Goal: Task Accomplishment & Management: Use online tool/utility

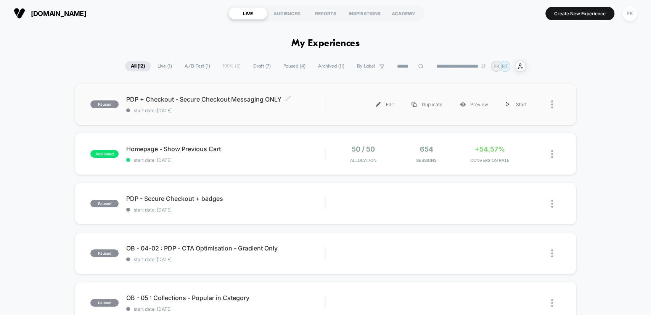
click at [260, 110] on span "start date: [DATE]" at bounding box center [225, 111] width 199 height 6
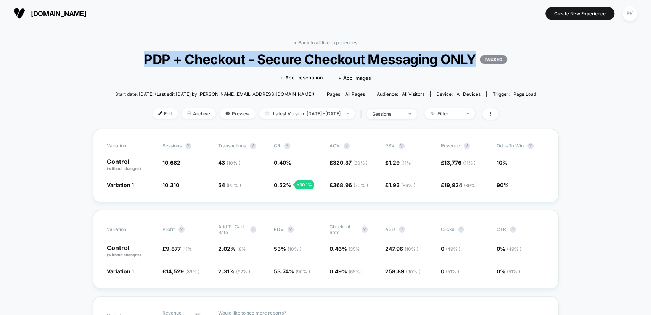
drag, startPoint x: 203, startPoint y: 58, endPoint x: 337, endPoint y: 75, distance: 134.9
click at [337, 67] on span "PDP + Checkout - Secure Checkout Messaging ONLY PAUSED" at bounding box center [325, 59] width 379 height 16
copy span "PDP + Checkout - Secure Checkout Messaging ONLY"
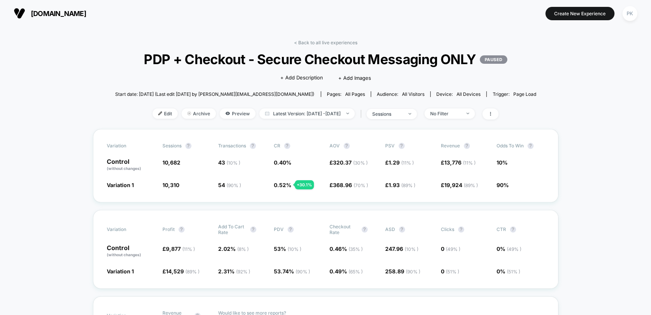
click at [384, 87] on div "Click to edit experience details + Add Description + Add Images" at bounding box center [325, 77] width 252 height 20
click at [220, 119] on span "Preview" at bounding box center [238, 113] width 36 height 10
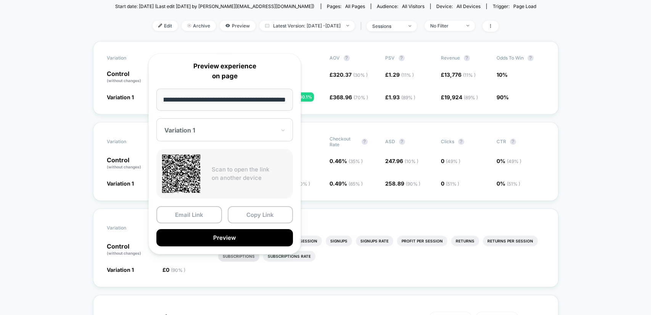
scroll to position [99, 0]
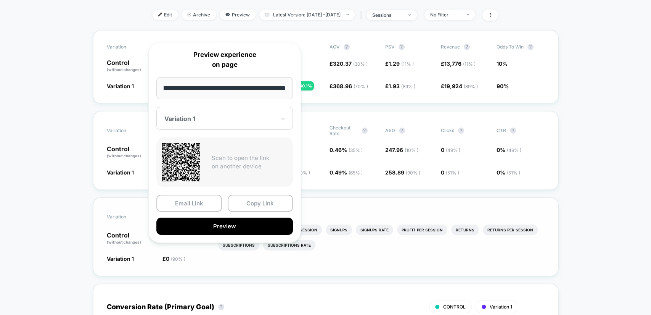
click at [229, 223] on button "Preview" at bounding box center [224, 225] width 136 height 17
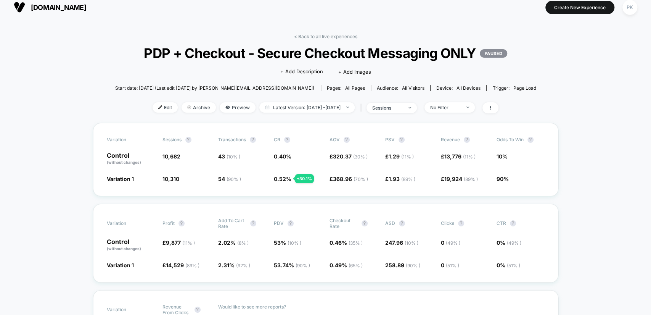
scroll to position [0, 0]
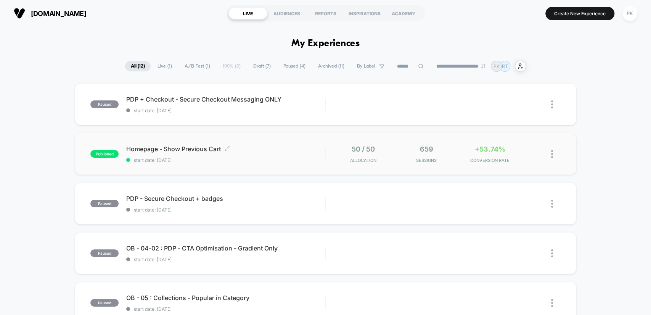
click at [265, 148] on span "Homepage - Show Previous Cart Click to edit experience details" at bounding box center [225, 149] width 199 height 8
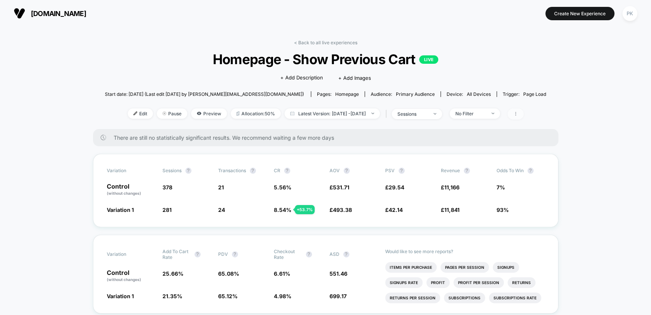
click at [523, 112] on span at bounding box center [515, 113] width 16 height 11
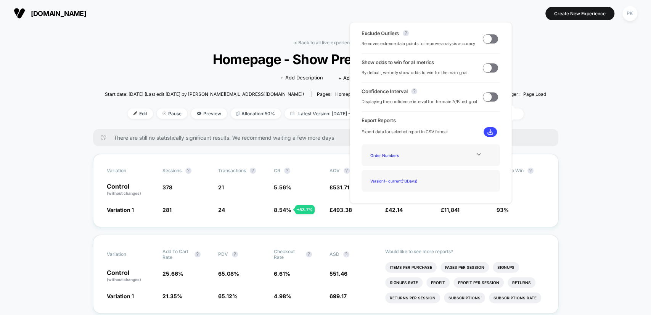
click at [494, 41] on div "Exclude Outliers ? Removes extreme data points to improve analysis accuracy" at bounding box center [430, 38] width 138 height 17
click at [487, 67] on span at bounding box center [487, 67] width 8 height 8
click at [490, 37] on span at bounding box center [490, 38] width 15 height 9
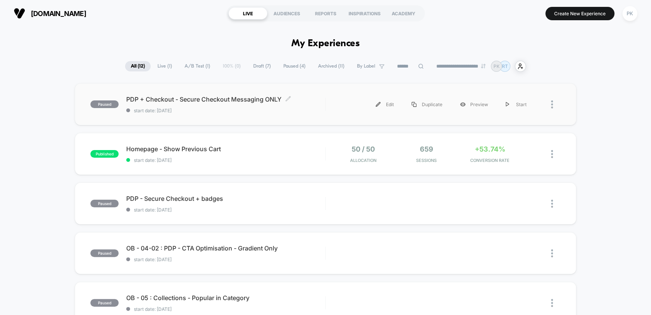
click at [303, 99] on span "PDP + Checkout - Secure Checkout Messaging ONLY Click to edit experience details" at bounding box center [225, 99] width 199 height 8
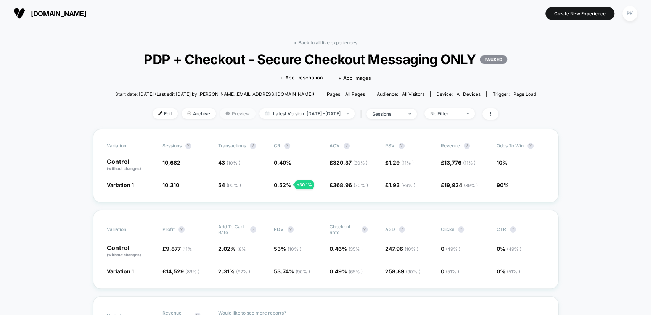
click at [223, 119] on span "Preview" at bounding box center [238, 113] width 36 height 10
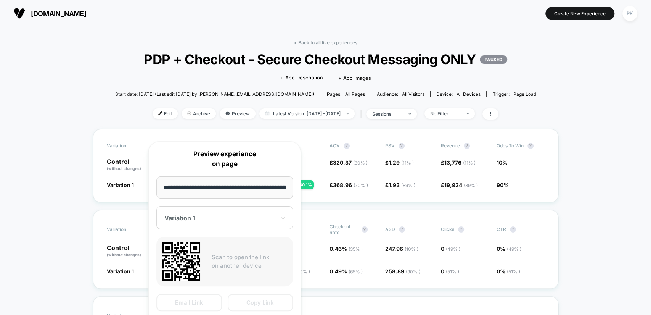
scroll to position [0, 143]
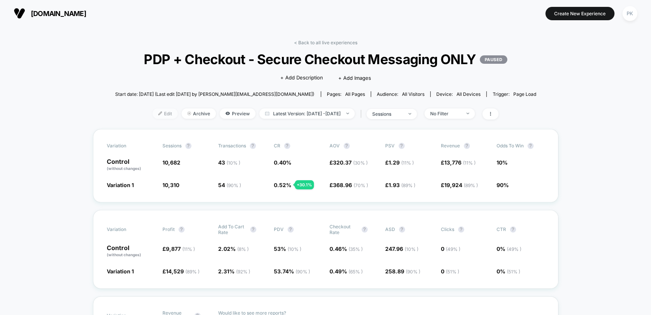
click at [157, 119] on span "Edit" at bounding box center [164, 113] width 25 height 10
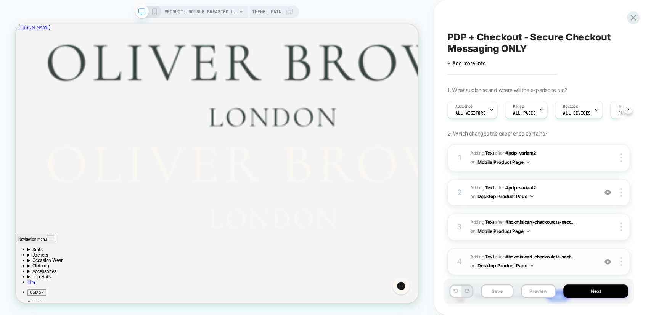
scroll to position [50, 0]
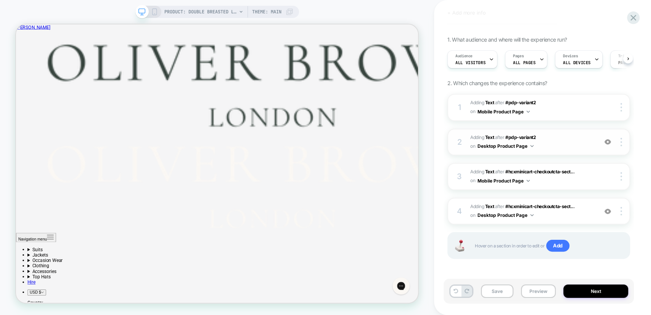
click at [559, 146] on span "#_loomi_addon_1756810639115 Adding Text AFTER #pdp-variant2 #pdp-variant2 on De…" at bounding box center [532, 142] width 124 height 18
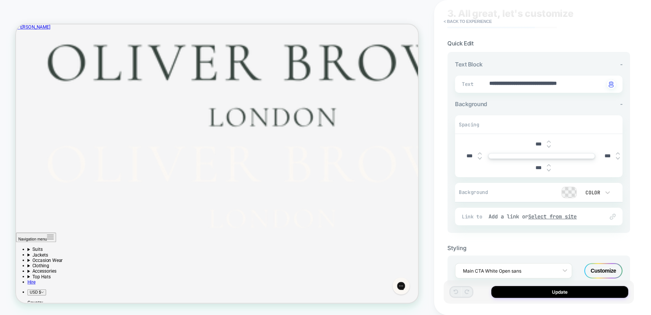
scroll to position [42, 0]
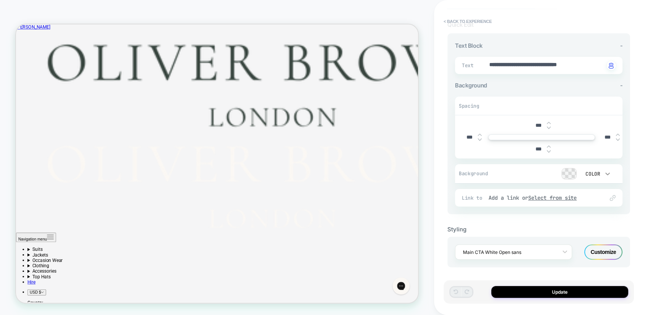
click at [607, 171] on icon at bounding box center [608, 174] width 8 height 8
click at [631, 177] on div at bounding box center [325, 157] width 651 height 315
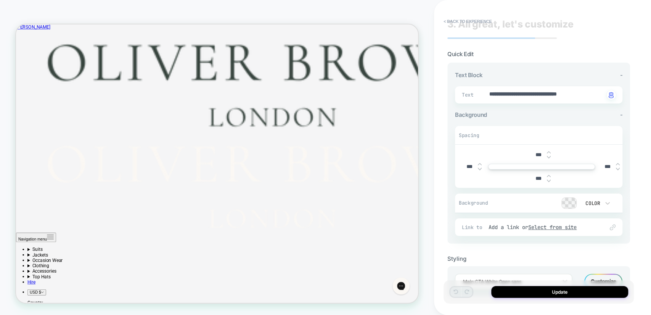
scroll to position [0, 0]
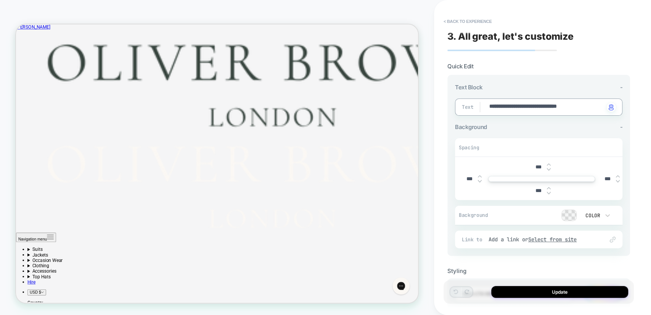
click at [634, 133] on div "**********" at bounding box center [542, 157] width 190 height 315
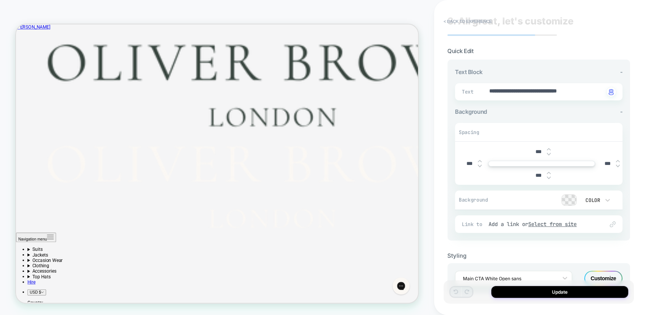
scroll to position [42, 0]
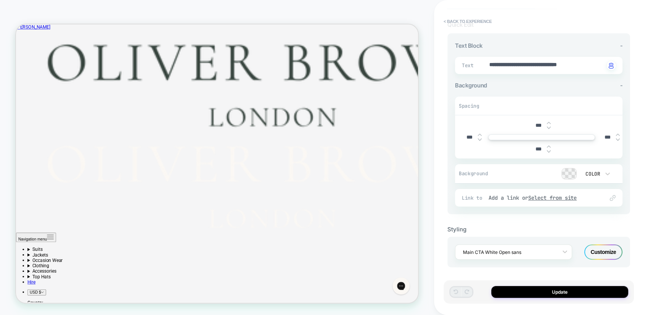
click at [608, 247] on div "Customize" at bounding box center [603, 251] width 38 height 15
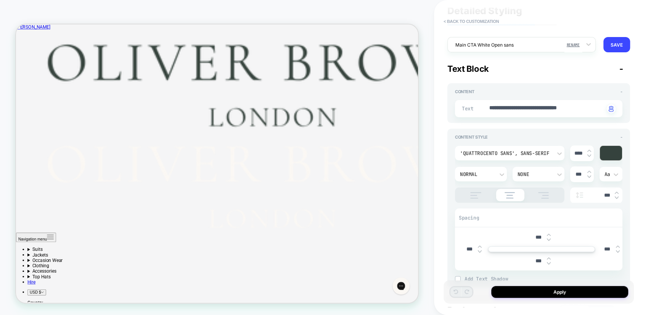
scroll to position [0, 0]
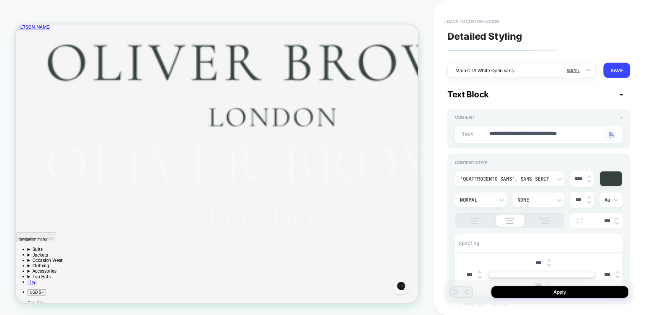
click at [448, 18] on button "< Back to customization" at bounding box center [471, 21] width 63 height 12
type textarea "*"
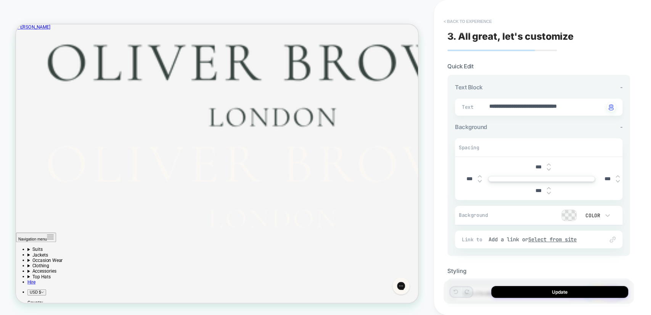
click at [448, 19] on button "< Back to experience" at bounding box center [468, 21] width 56 height 12
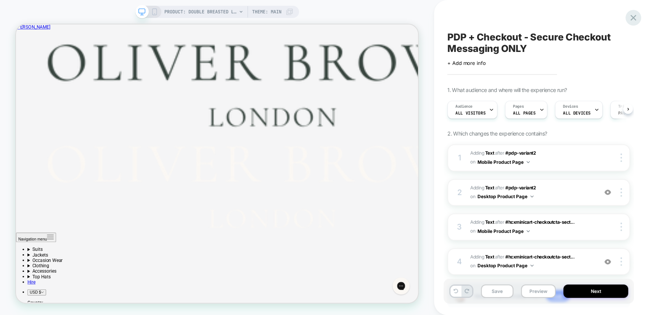
click at [637, 18] on icon at bounding box center [633, 18] width 10 height 10
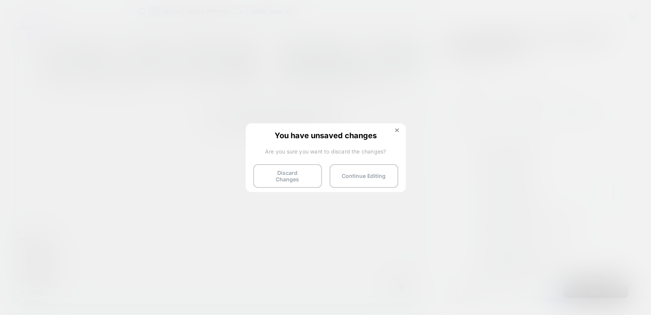
click at [289, 175] on button "Discard Changes" at bounding box center [287, 176] width 69 height 24
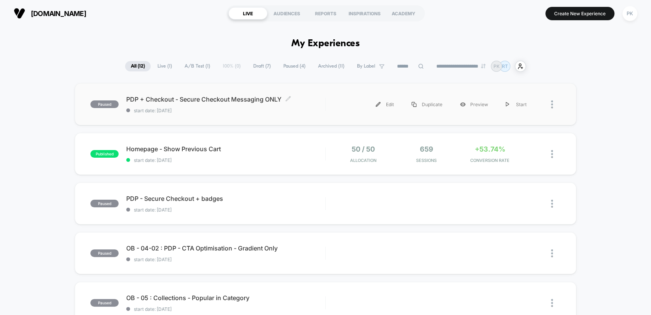
click at [242, 102] on span "PDP + Checkout - Secure Checkout Messaging ONLY Click to edit experience details" at bounding box center [225, 99] width 199 height 8
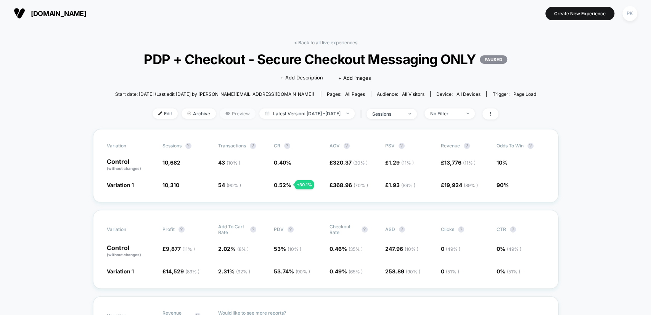
click at [230, 119] on span "Preview" at bounding box center [238, 113] width 36 height 10
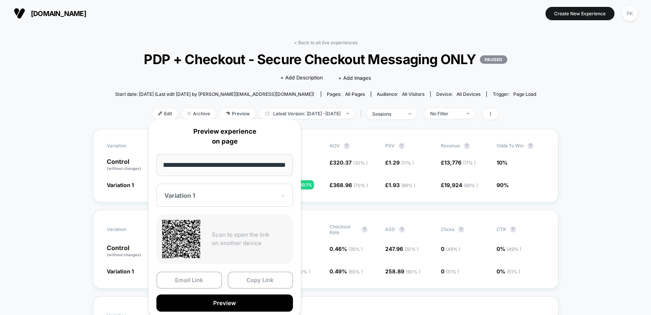
scroll to position [99, 0]
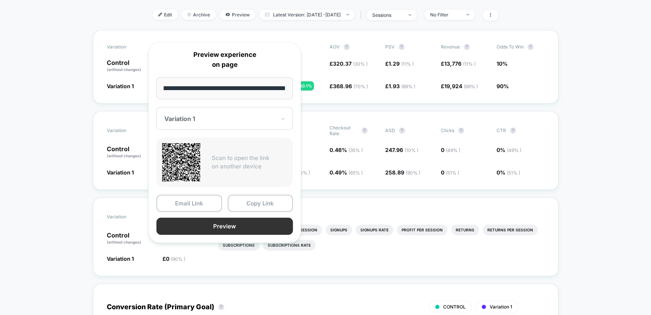
click at [232, 223] on button "Preview" at bounding box center [224, 225] width 136 height 17
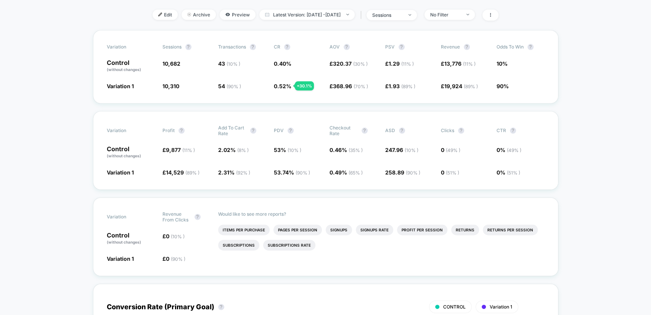
scroll to position [0, 0]
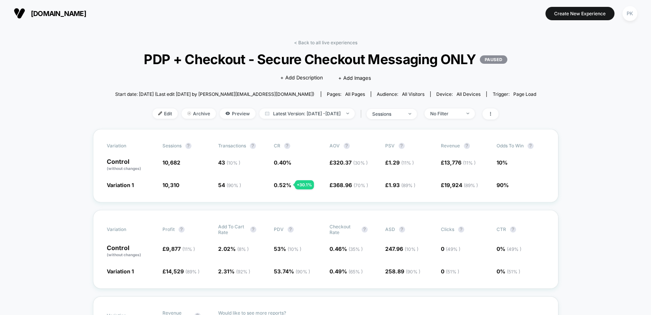
drag, startPoint x: 222, startPoint y: 125, endPoint x: 174, endPoint y: 98, distance: 55.2
click at [174, 98] on div "< Back to all live experiences PDP + Checkout - Secure Checkout Messaging ONLY …" at bounding box center [325, 84] width 421 height 89
click at [226, 119] on span "Preview" at bounding box center [238, 113] width 36 height 10
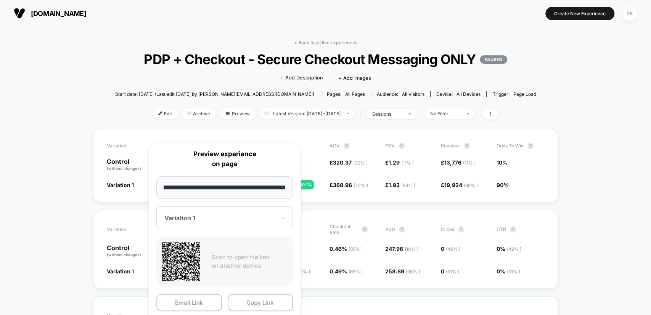
scroll to position [197, 0]
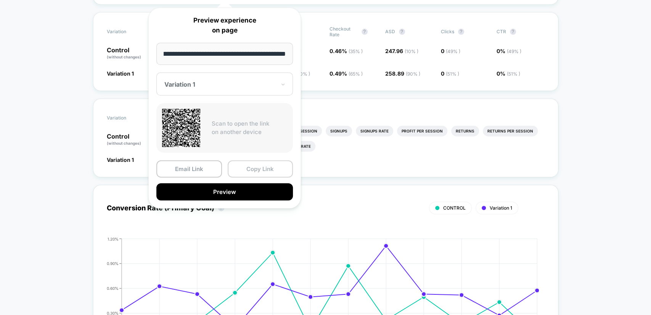
click at [262, 170] on button "Copy Link" at bounding box center [261, 168] width 66 height 17
